Goal: Navigation & Orientation: Find specific page/section

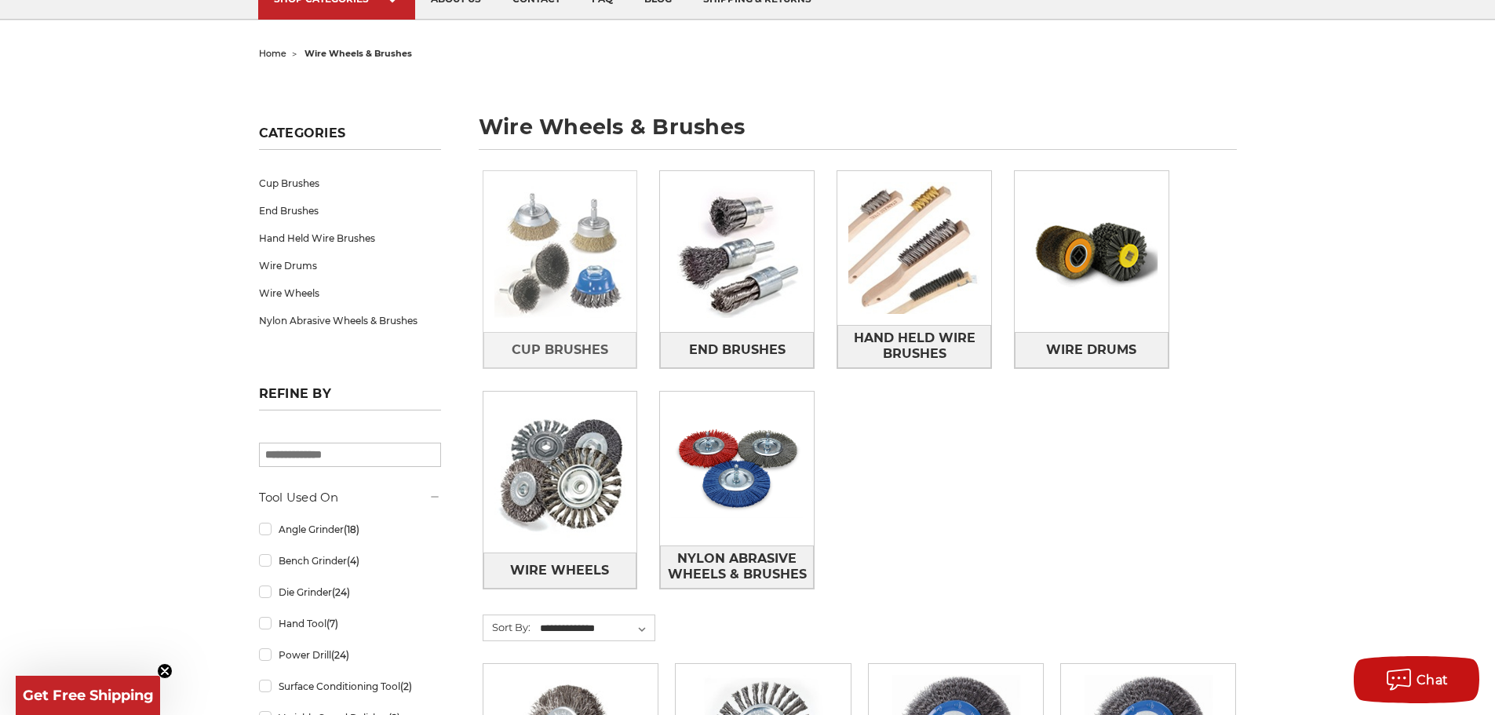
scroll to position [157, 0]
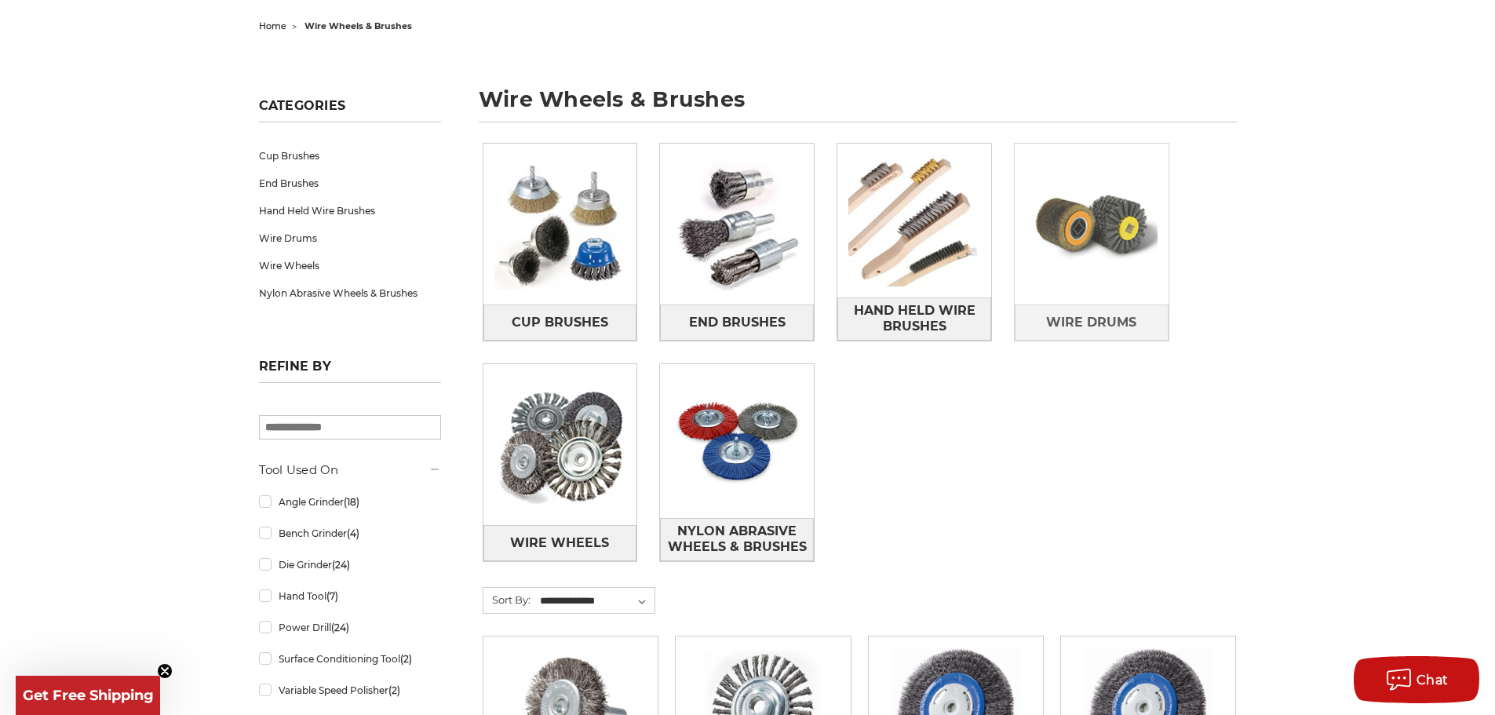
click at [1084, 237] on img at bounding box center [1092, 225] width 154 height 154
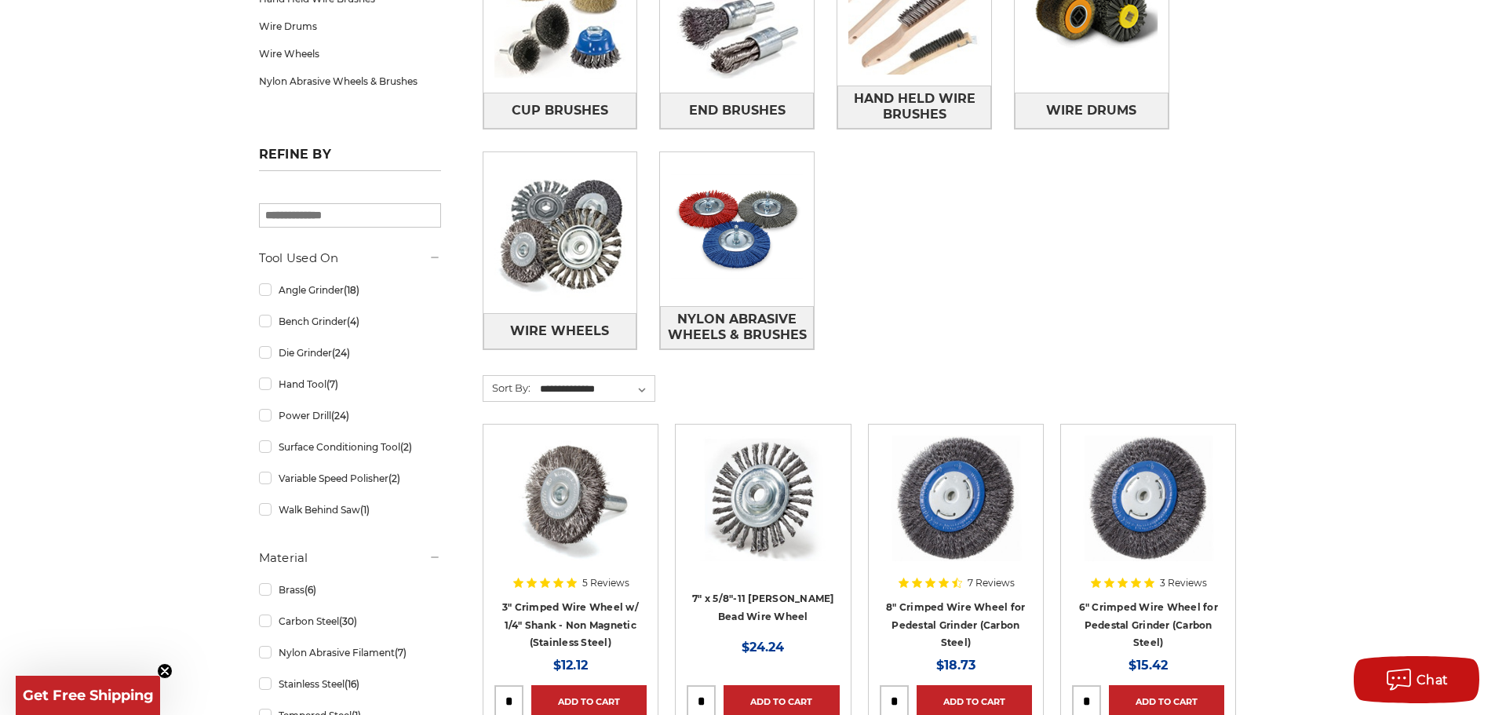
scroll to position [392, 0]
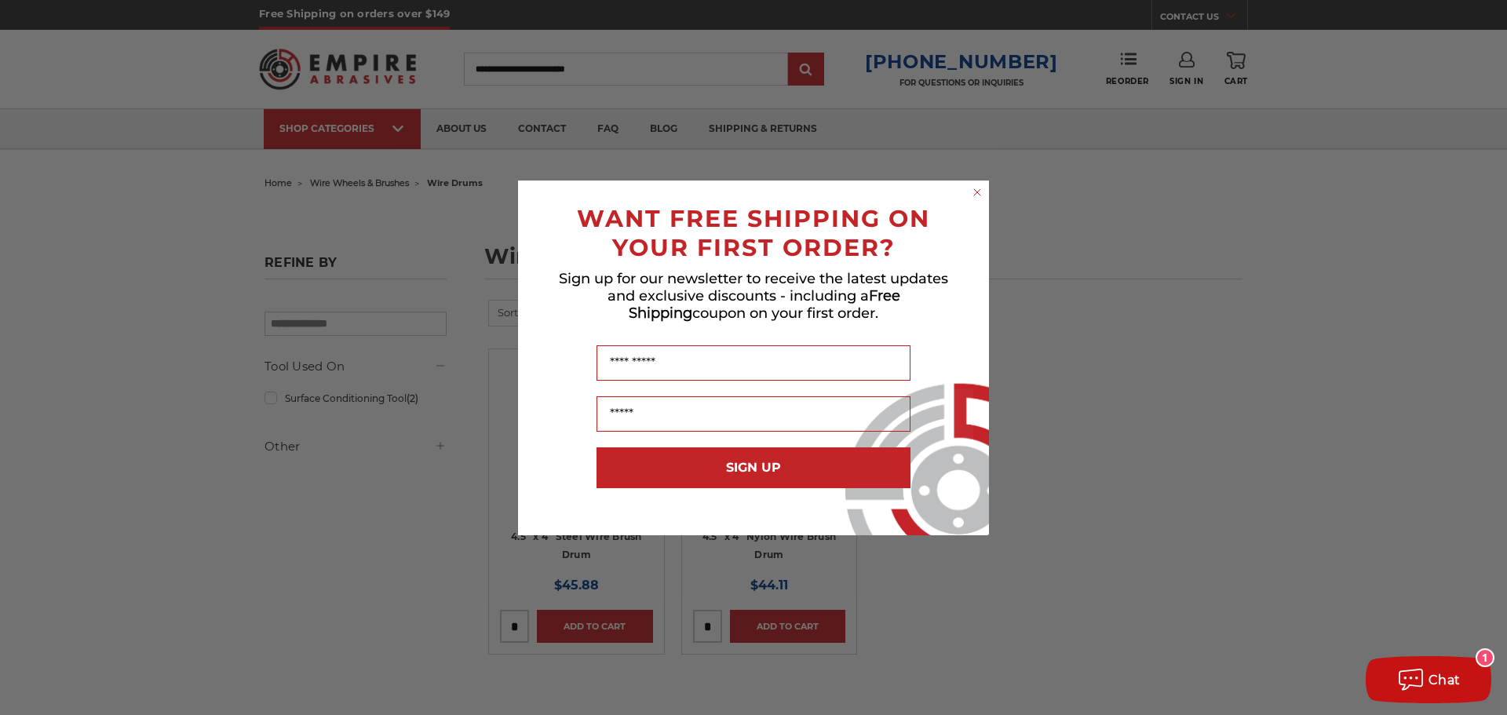
click at [978, 191] on icon "Close dialog" at bounding box center [977, 192] width 16 height 16
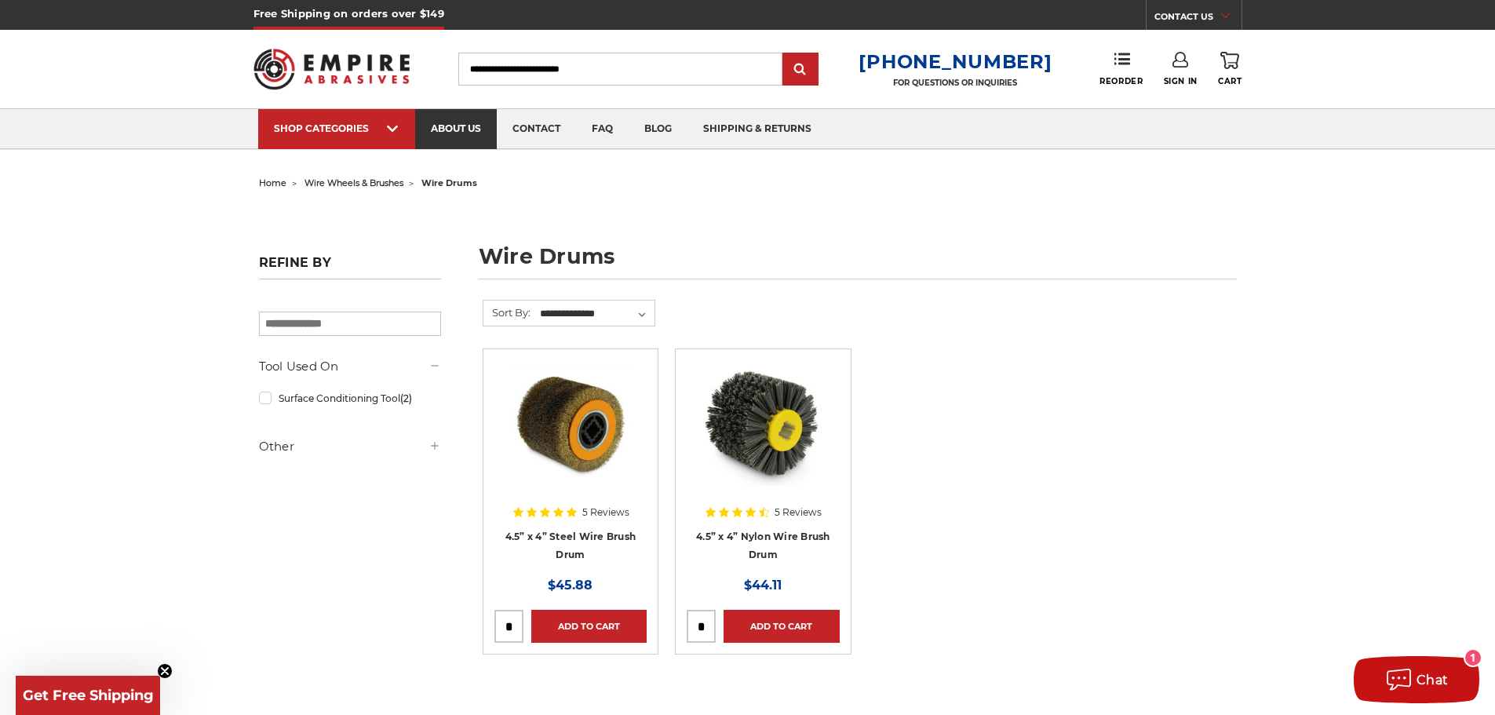
click at [446, 129] on link "about us" at bounding box center [456, 129] width 82 height 40
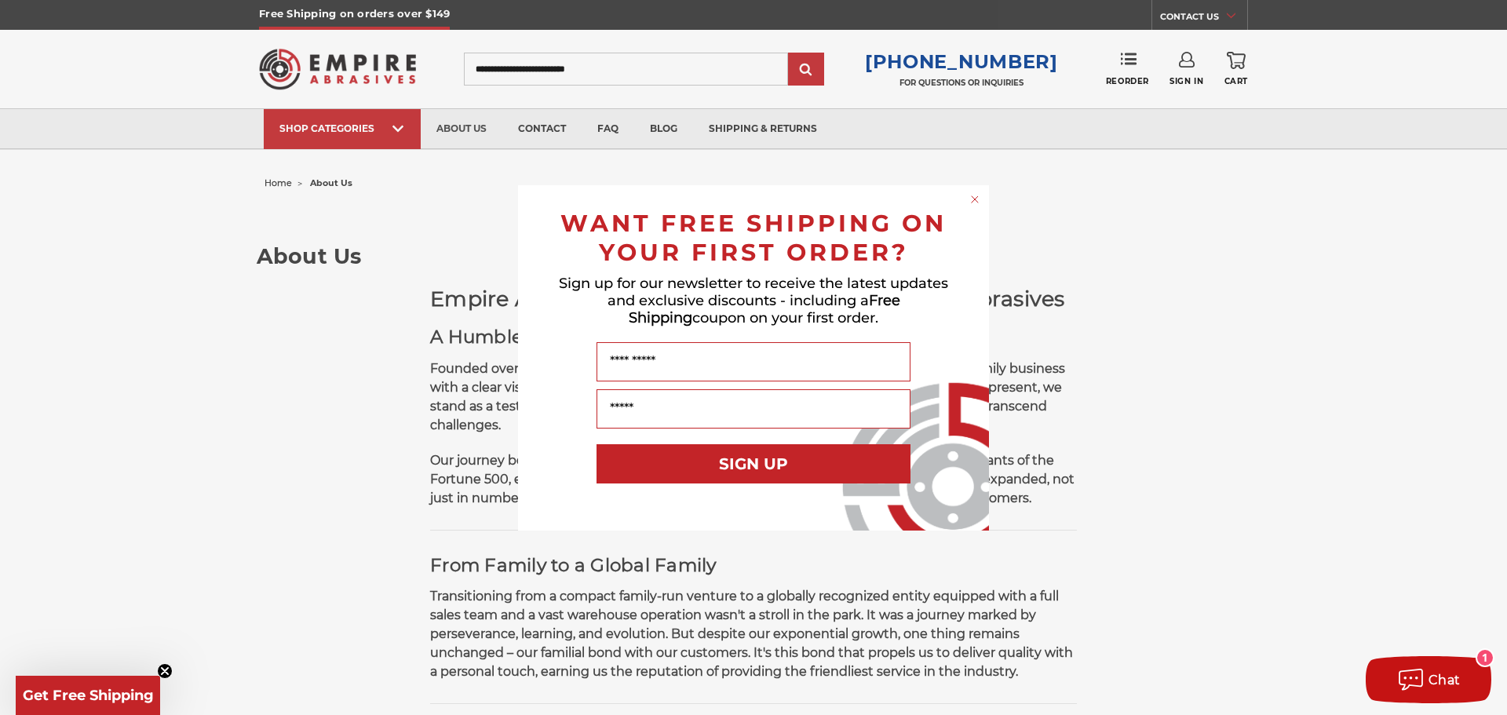
click at [976, 199] on circle "Close dialog" at bounding box center [974, 198] width 15 height 15
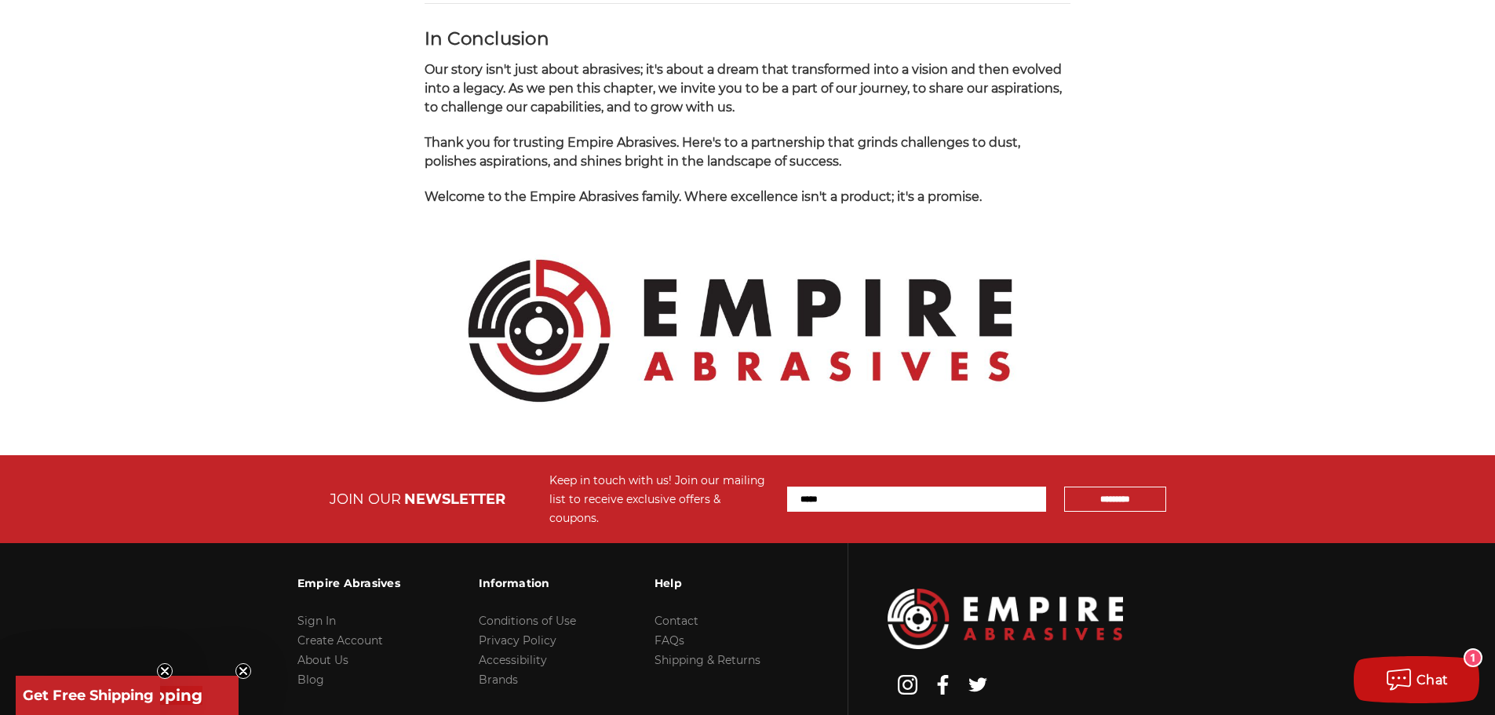
scroll to position [1660, 0]
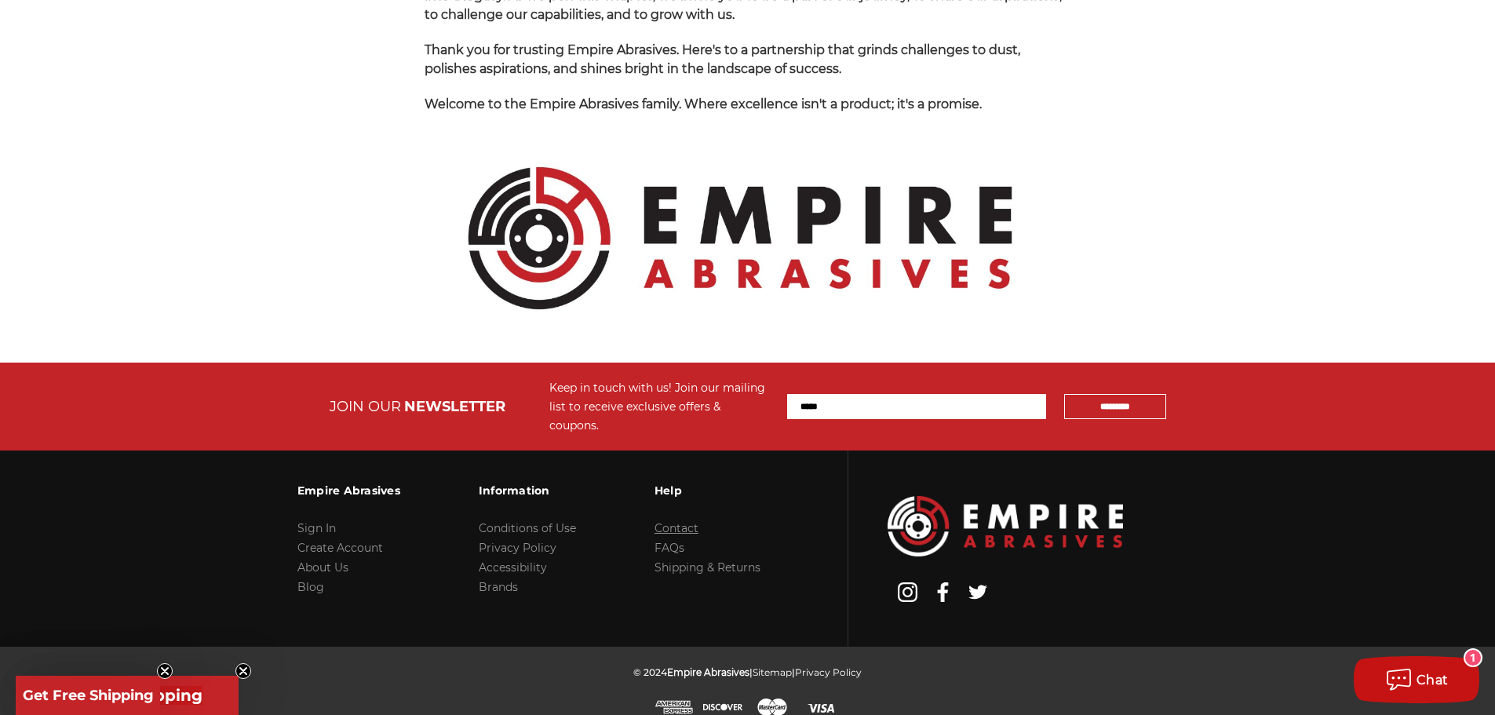
click at [662, 521] on link "Contact" at bounding box center [676, 528] width 44 height 14
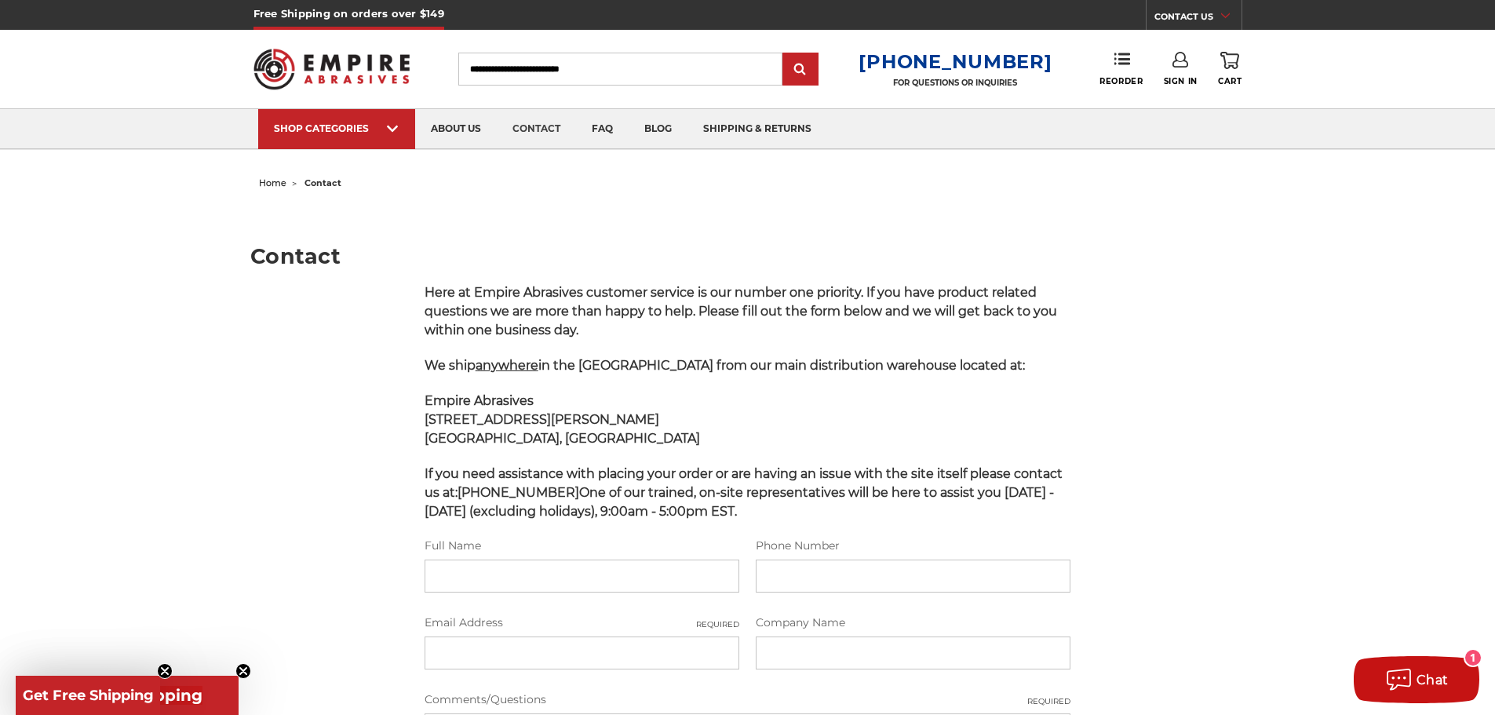
click at [375, 63] on img at bounding box center [331, 68] width 157 height 61
